Goal: Navigation & Orientation: Find specific page/section

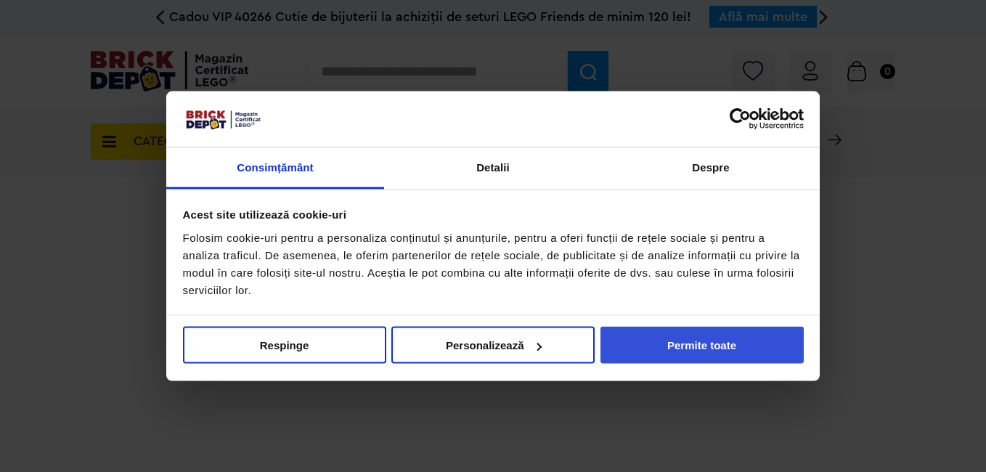
click at [689, 342] on button "Permite toate" at bounding box center [701, 345] width 203 height 37
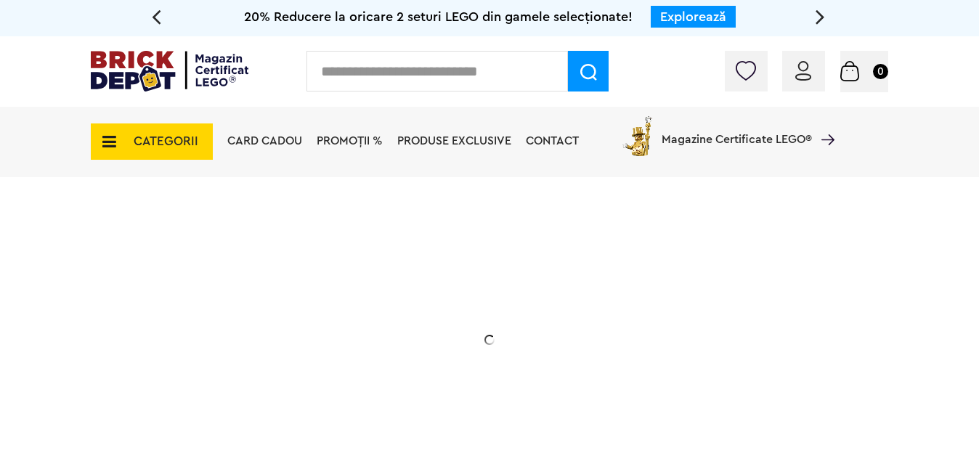
click at [154, 142] on span "CATEGORII" at bounding box center [166, 141] width 65 height 12
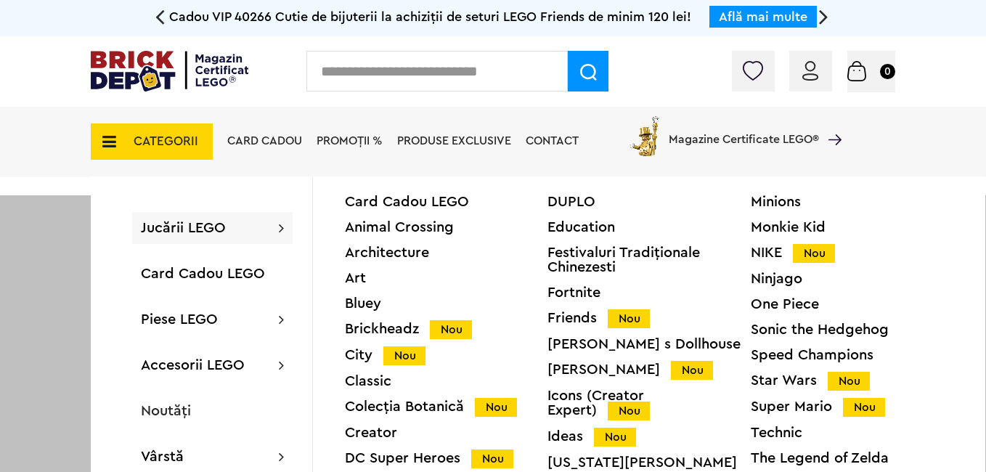
click at [785, 429] on div "Technic" at bounding box center [852, 432] width 203 height 15
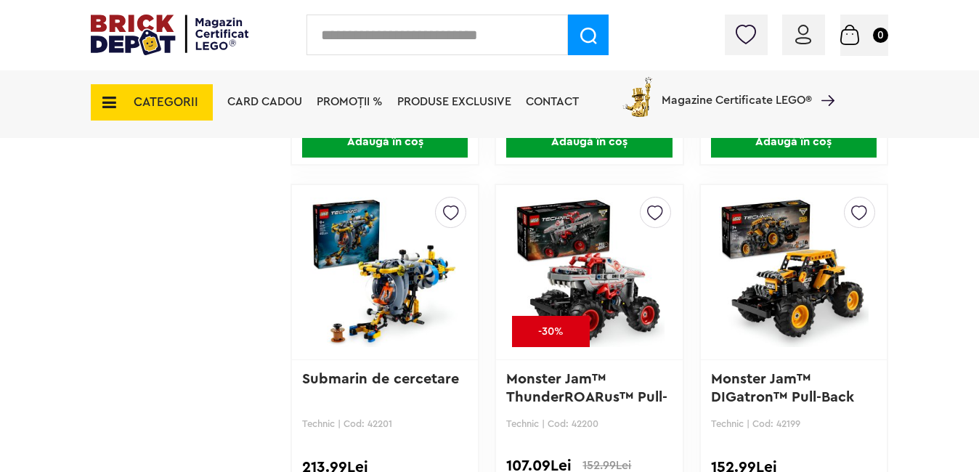
scroll to position [2236, 0]
